Goal: Task Accomplishment & Management: Complete application form

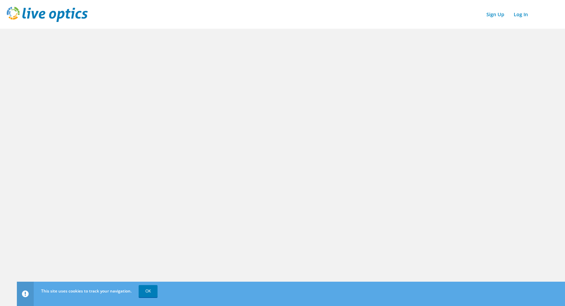
click at [68, 17] on img at bounding box center [47, 14] width 81 height 15
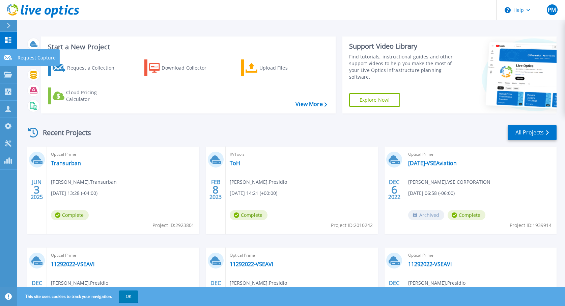
click at [8, 59] on icon at bounding box center [8, 57] width 8 height 5
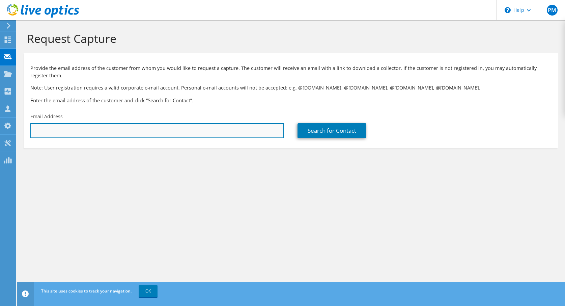
click at [96, 130] on input "text" at bounding box center [157, 130] width 254 height 15
paste input "Justin Meckley <justin.meckley@evapco.com>"
click at [123, 129] on input "justin.meckley@evapco.com" at bounding box center [157, 130] width 254 height 15
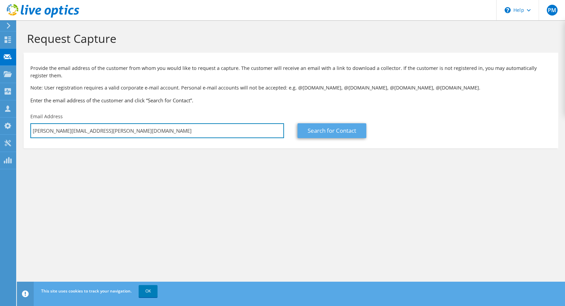
type input "justin.meckley@evapco.com"
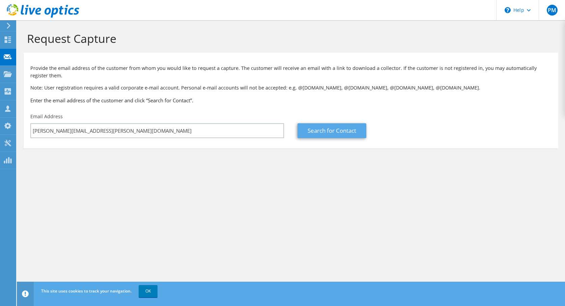
click at [324, 131] on link "Search for Contact" at bounding box center [331, 130] width 69 height 15
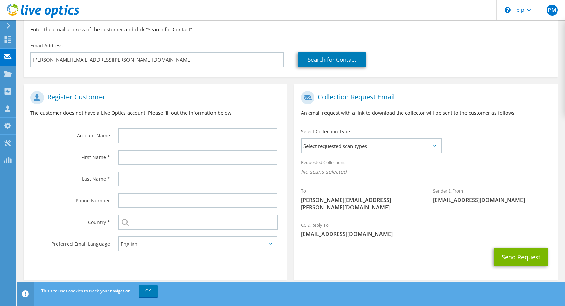
scroll to position [70, 0]
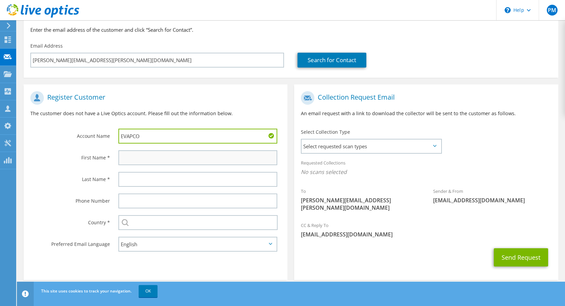
type input "EVAPCO"
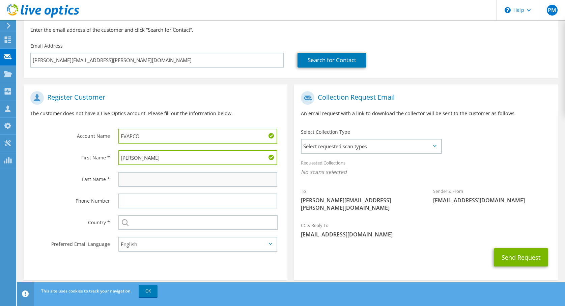
type input "Justin"
type input "Meckley"
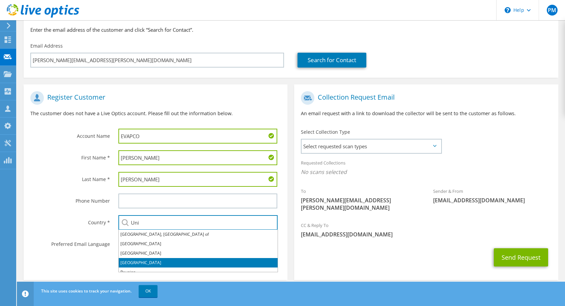
click at [140, 260] on li "United States" at bounding box center [198, 262] width 159 height 9
type input "United States"
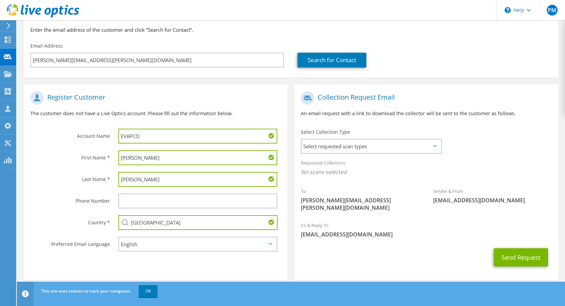
click at [351, 253] on div "Send Request" at bounding box center [426, 257] width 264 height 25
click at [403, 145] on span "Select requested scan types" at bounding box center [371, 145] width 139 height 13
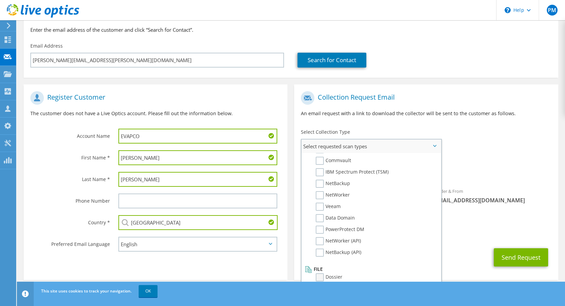
click at [322, 275] on label "Dossier" at bounding box center [329, 277] width 27 height 8
click at [0, 0] on input "Dossier" at bounding box center [0, 0] width 0 height 0
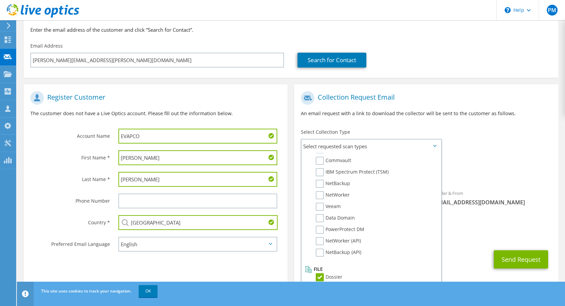
click at [489, 172] on span "Dossier" at bounding box center [426, 173] width 250 height 11
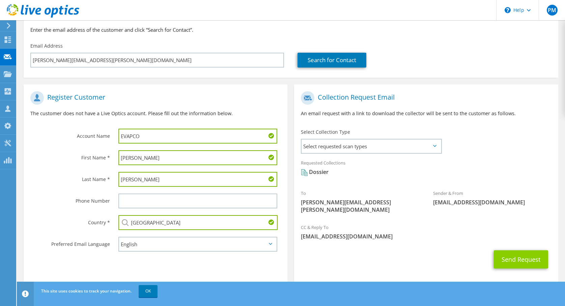
click at [516, 253] on button "Send Request" at bounding box center [521, 259] width 54 height 18
